Goal: Task Accomplishment & Management: Use online tool/utility

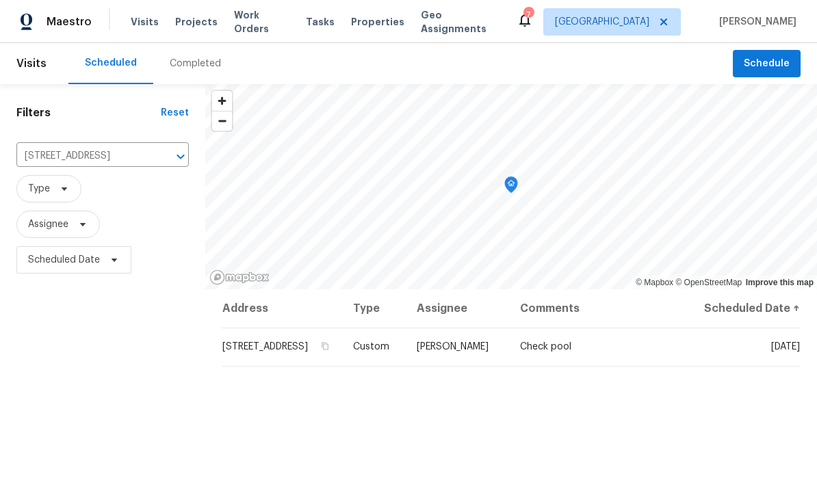
click at [62, 13] on div "Maestro" at bounding box center [46, 21] width 92 height 27
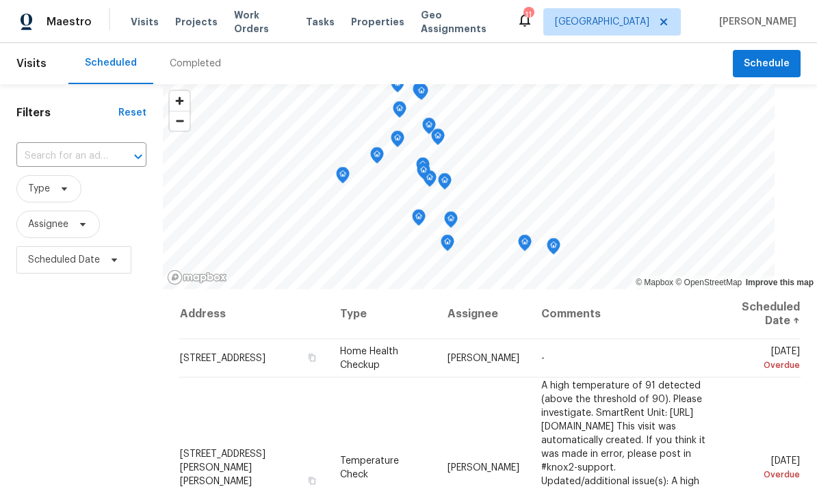
click at [530, 16] on icon at bounding box center [524, 21] width 11 height 14
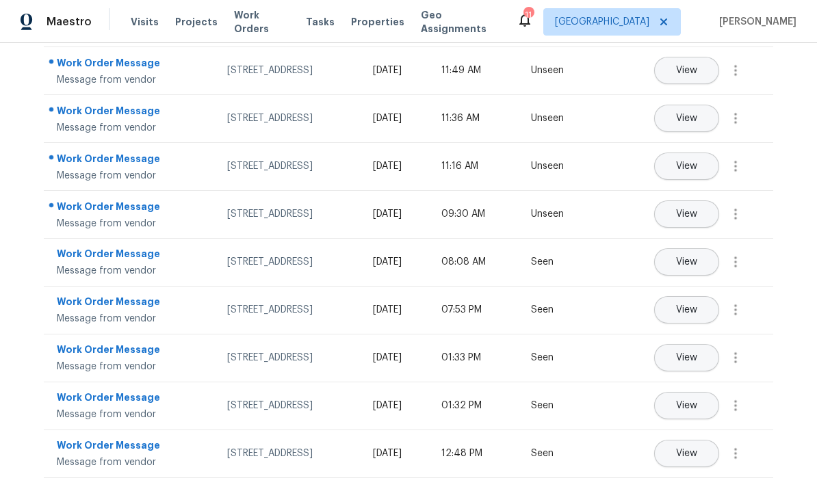
scroll to position [269, 0]
click at [79, 354] on div "Work Order Message" at bounding box center [131, 351] width 148 height 17
click at [697, 354] on span "View" at bounding box center [686, 358] width 21 height 10
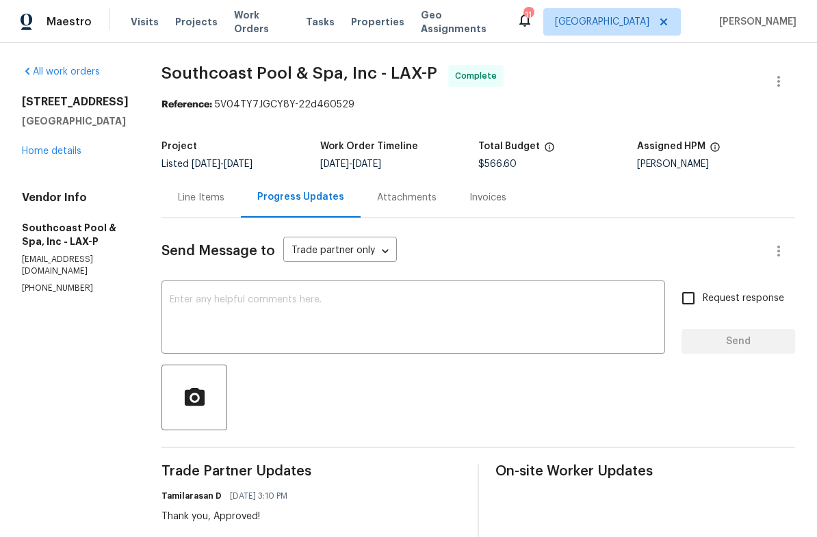
click at [205, 192] on div "Line Items" at bounding box center [201, 198] width 47 height 14
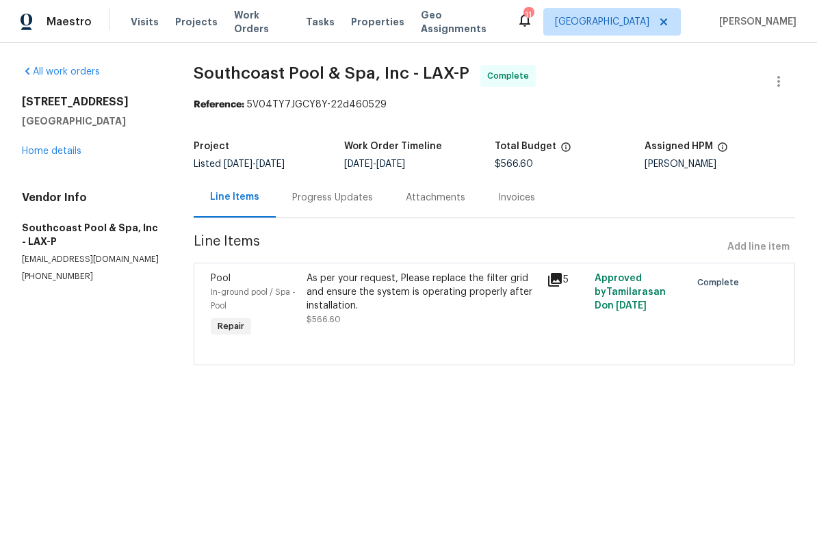
click at [555, 276] on icon at bounding box center [555, 280] width 14 height 14
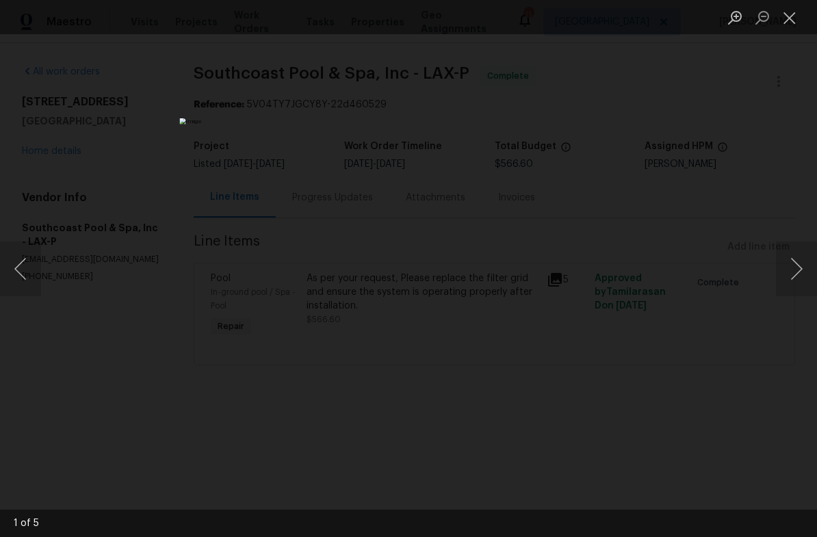
click at [793, 261] on button "Next image" at bounding box center [796, 268] width 41 height 55
click at [785, 266] on button "Next image" at bounding box center [796, 268] width 41 height 55
click at [795, 263] on button "Next image" at bounding box center [796, 268] width 41 height 55
click at [796, 251] on button "Next image" at bounding box center [796, 268] width 41 height 55
click at [798, 240] on div "Lightbox" at bounding box center [408, 268] width 817 height 537
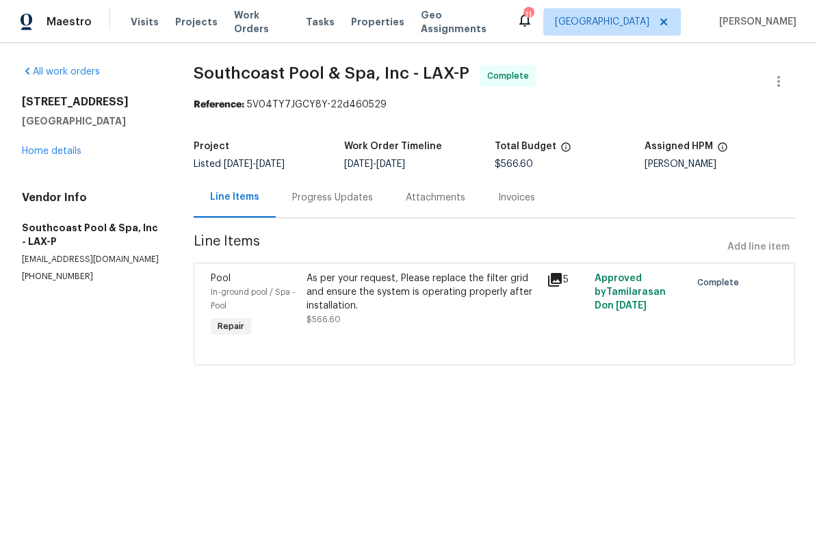
click at [40, 149] on link "Home details" at bounding box center [52, 151] width 60 height 10
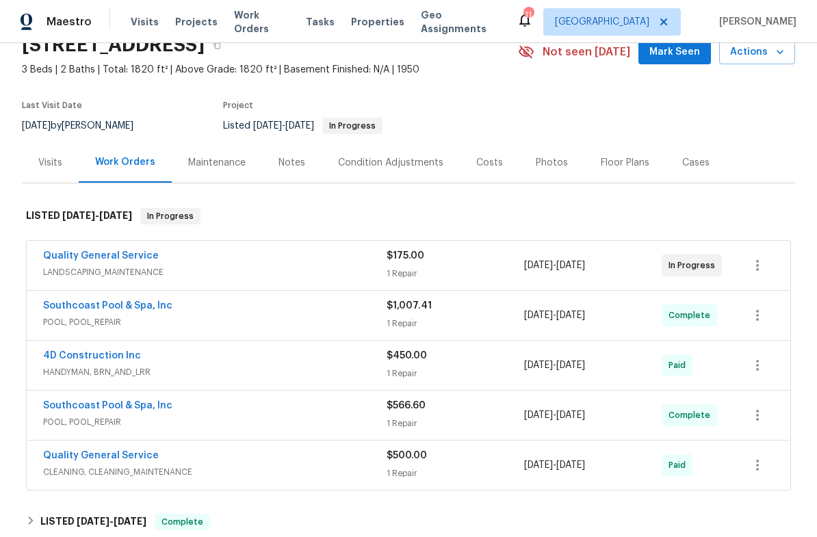
scroll to position [66, 0]
click at [217, 169] on div "Maintenance" at bounding box center [216, 162] width 57 height 14
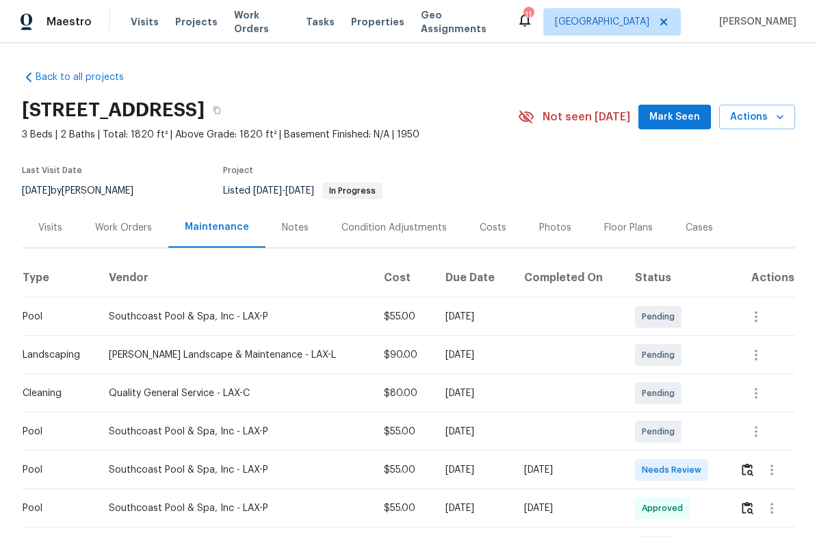
click at [247, 25] on span "Work Orders" at bounding box center [261, 21] width 55 height 27
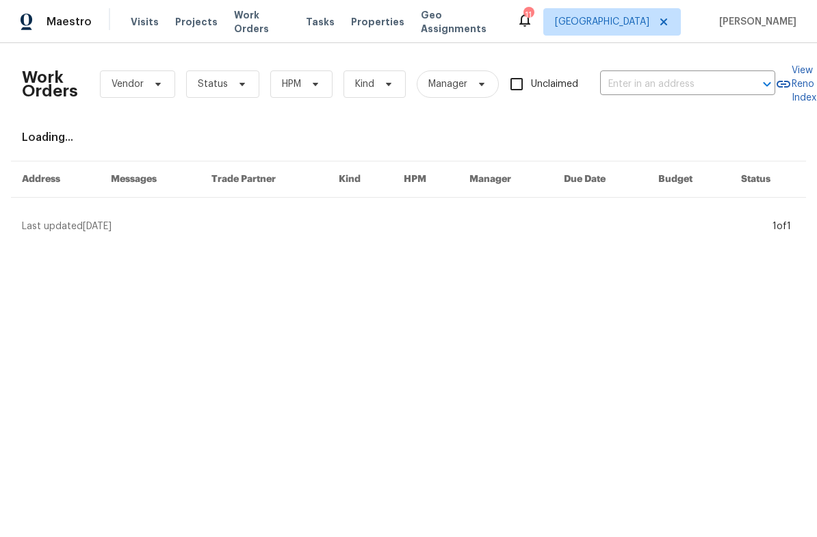
click at [670, 80] on input "text" at bounding box center [668, 84] width 137 height 21
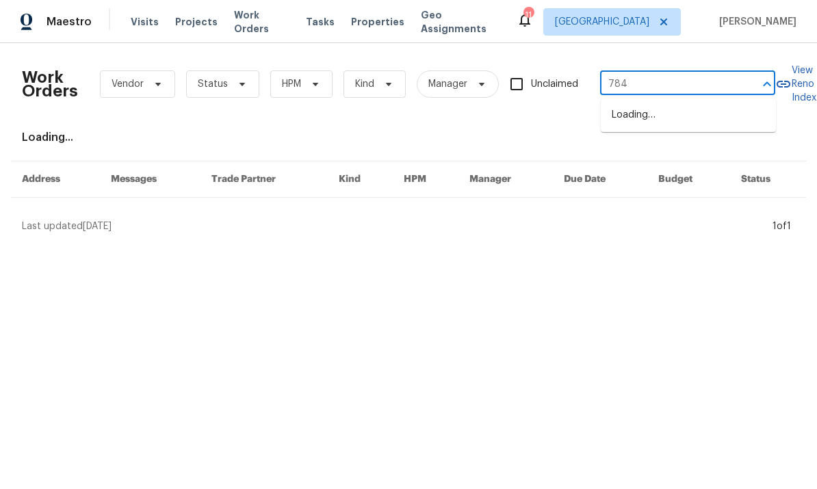
type input "7840"
click at [684, 95] on input "7840" at bounding box center [668, 84] width 137 height 21
click at [653, 117] on li "7840 Hillary Dr, West Hills, CA 91304" at bounding box center [688, 122] width 175 height 37
type input "7840 Hillary Dr, West Hills, CA 91304"
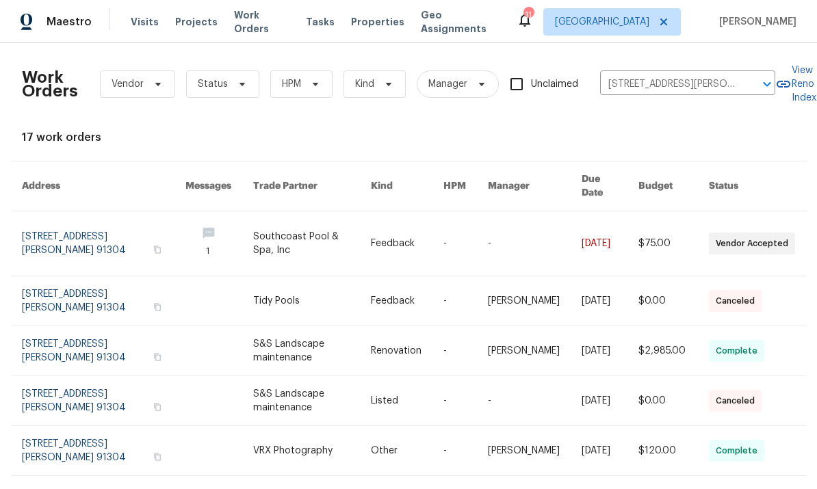
click at [36, 235] on link at bounding box center [103, 243] width 163 height 64
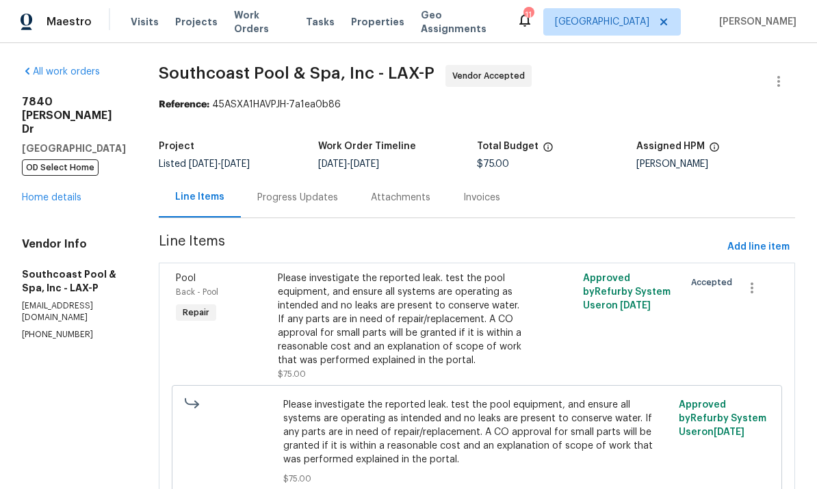
click at [42, 193] on link "Home details" at bounding box center [52, 198] width 60 height 10
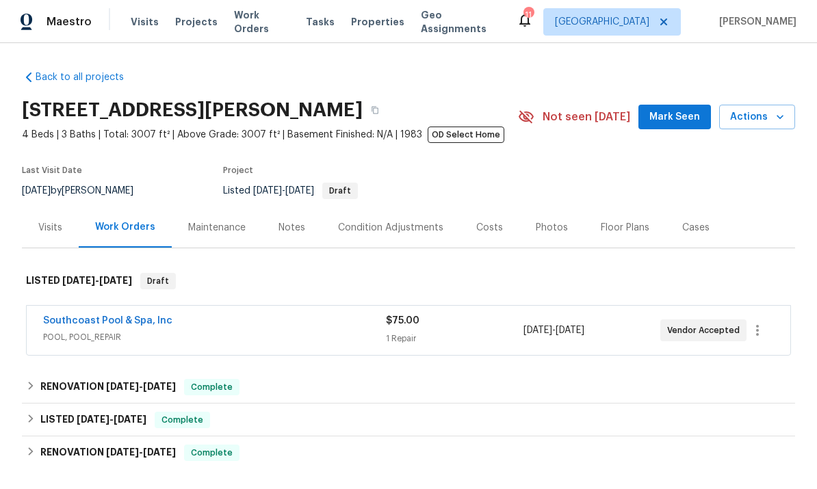
click at [207, 235] on div "Maintenance" at bounding box center [217, 227] width 90 height 40
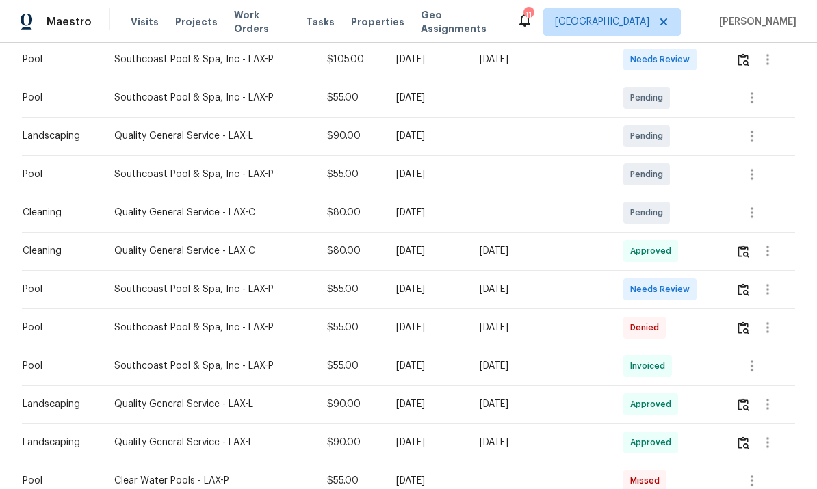
scroll to position [256, 0]
click at [157, 329] on div "Southcoast Pool & Spa, Inc - LAX-P" at bounding box center [209, 327] width 191 height 14
click at [780, 328] on button "button" at bounding box center [767, 327] width 33 height 33
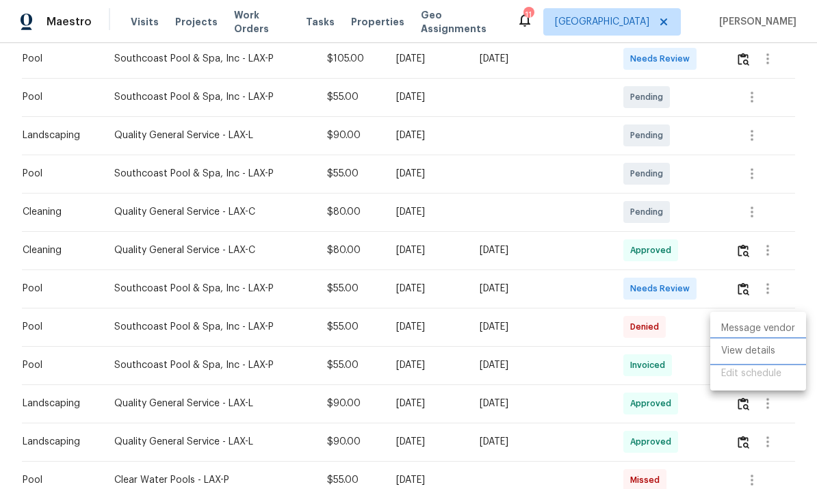
click at [768, 352] on li "View details" at bounding box center [758, 351] width 96 height 23
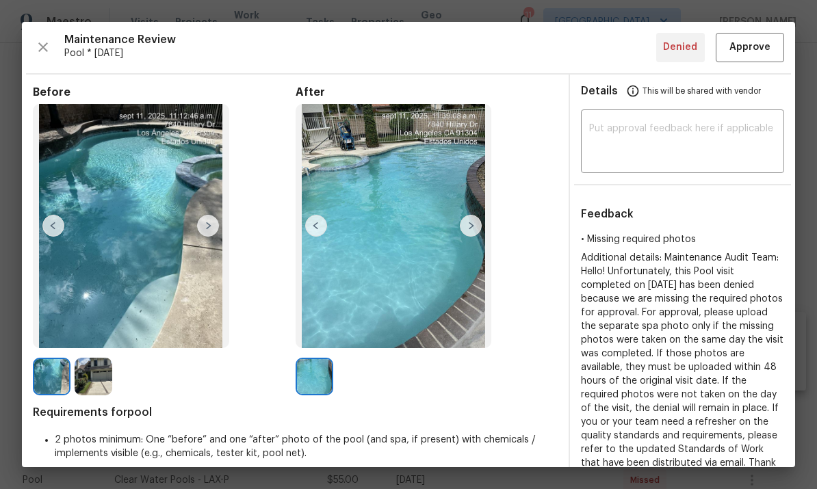
scroll to position [0, 0]
click at [749, 49] on span "Approve" at bounding box center [749, 47] width 41 height 17
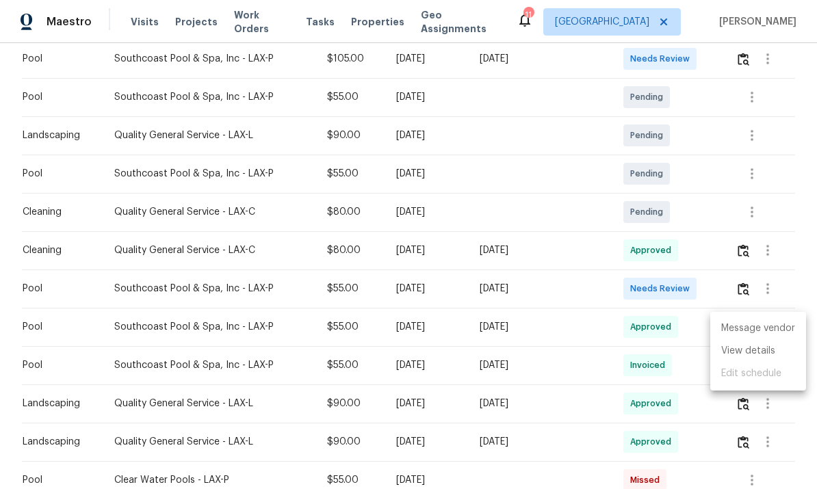
click at [570, 191] on div at bounding box center [408, 244] width 817 height 489
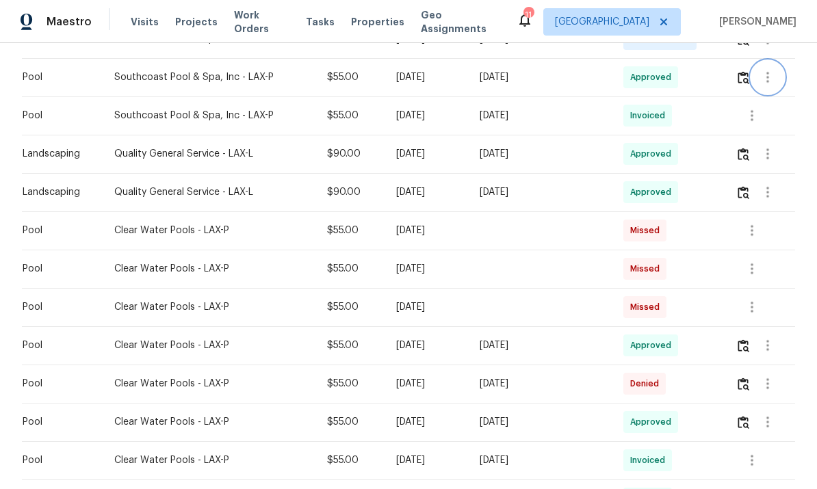
scroll to position [516, 0]
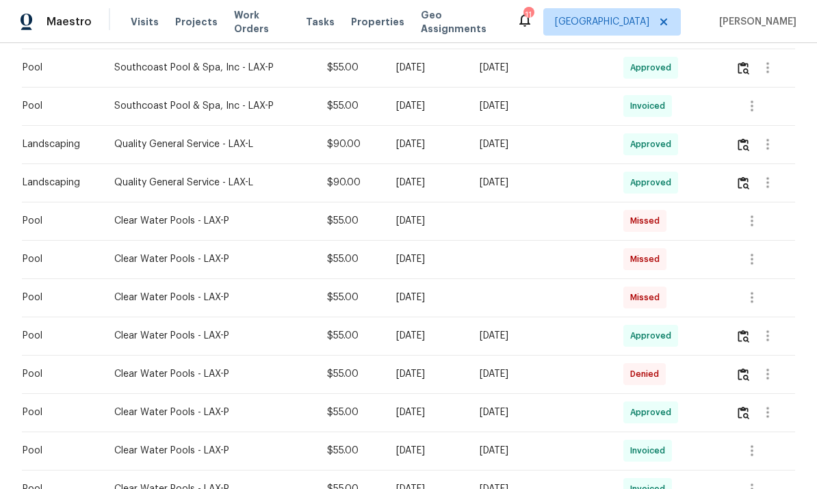
click at [624, 380] on td "Denied" at bounding box center [667, 374] width 111 height 38
click at [585, 379] on div "Mon, Aug 25 2025" at bounding box center [540, 374] width 122 height 14
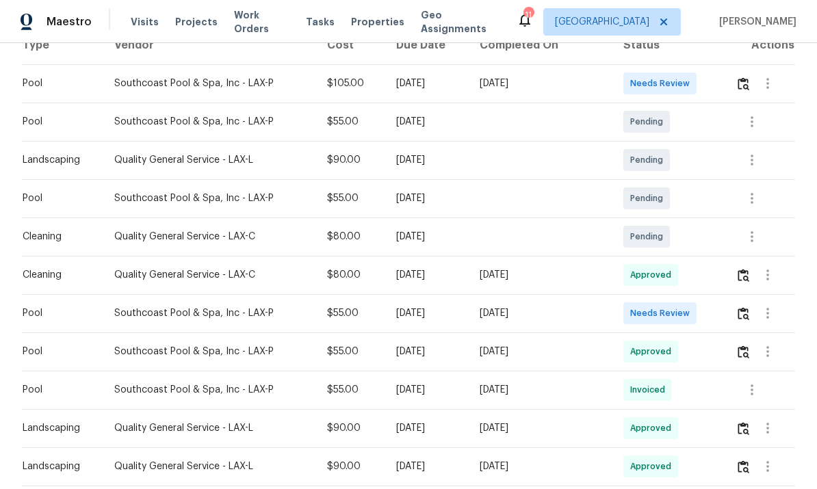
scroll to position [233, 0]
click at [772, 311] on icon "button" at bounding box center [767, 312] width 16 height 16
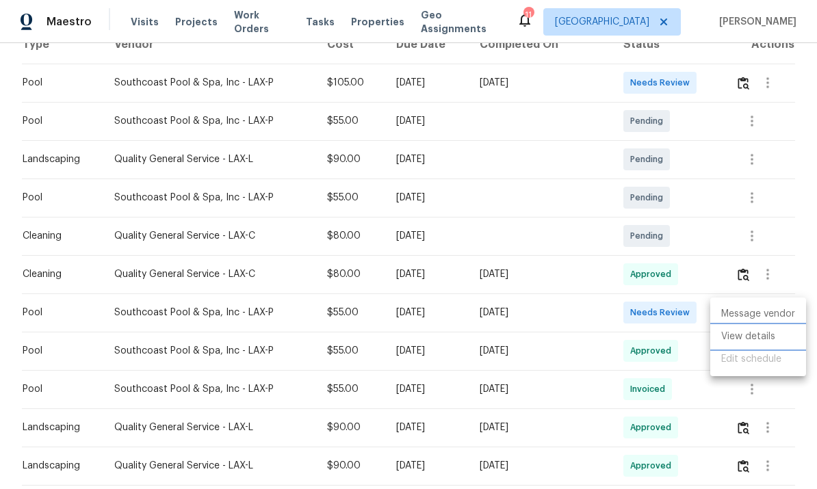
click at [762, 340] on li "View details" at bounding box center [758, 337] width 96 height 23
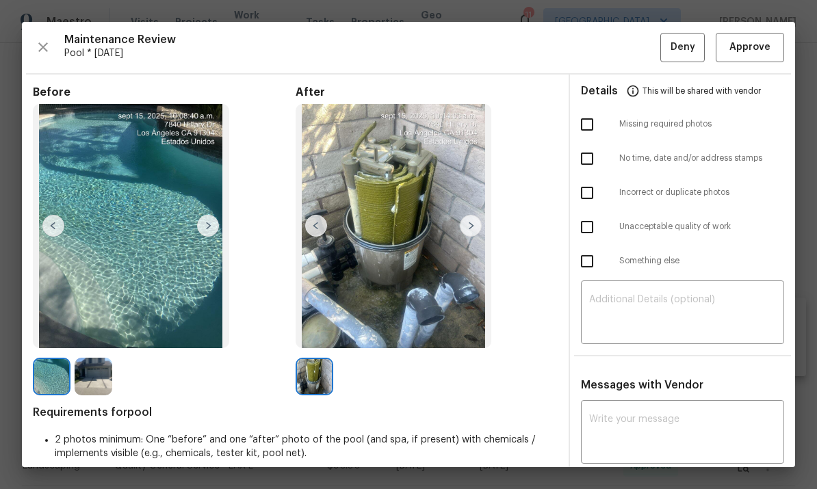
scroll to position [0, 0]
click at [44, 44] on icon "button" at bounding box center [43, 47] width 16 height 16
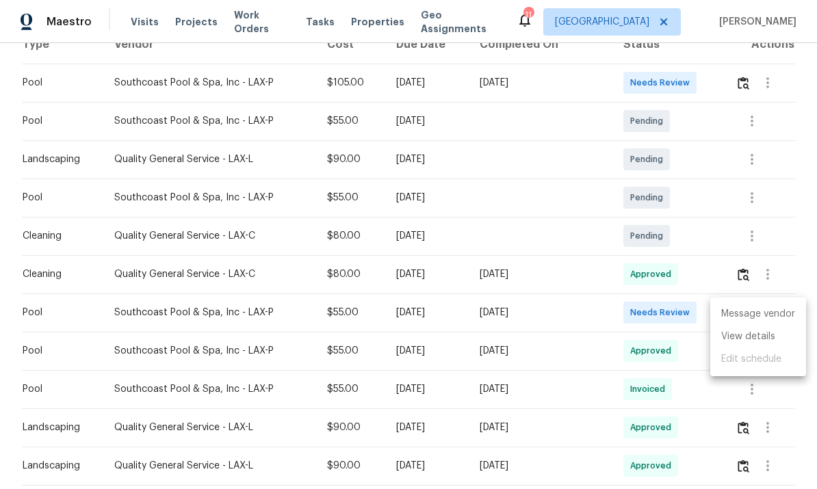
click at [539, 419] on div at bounding box center [408, 244] width 817 height 489
